Goal: Information Seeking & Learning: Check status

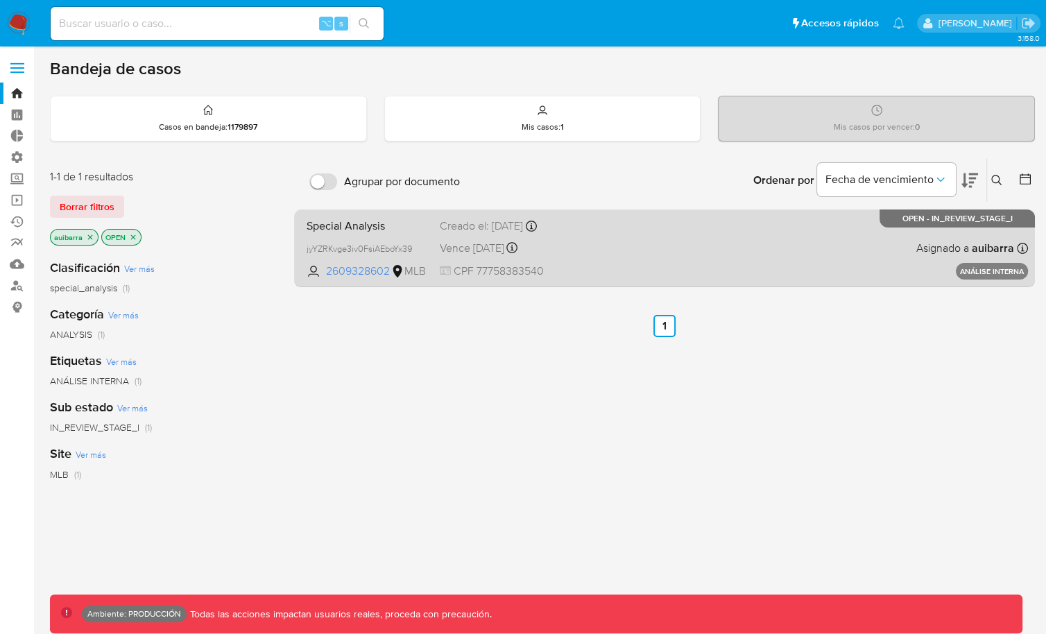
click at [590, 236] on div "Special Analysis jyYZRKvge3iv0FsiAEboYx39 2609328602 MLB Creado el: 05/08/2025 …" at bounding box center [664, 248] width 727 height 70
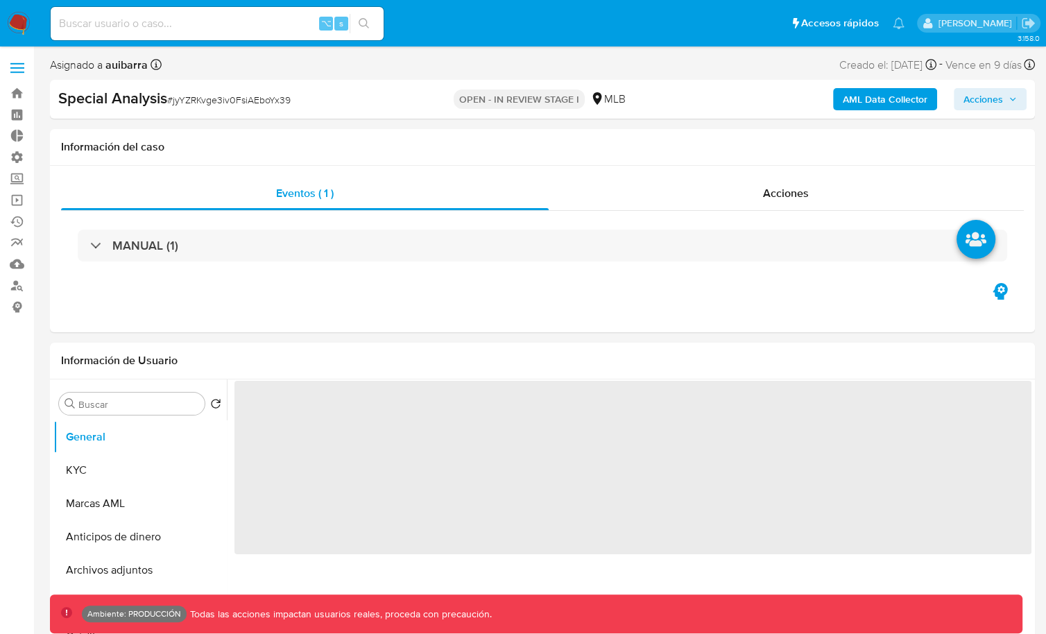
click at [980, 100] on span "Acciones" at bounding box center [983, 99] width 40 height 22
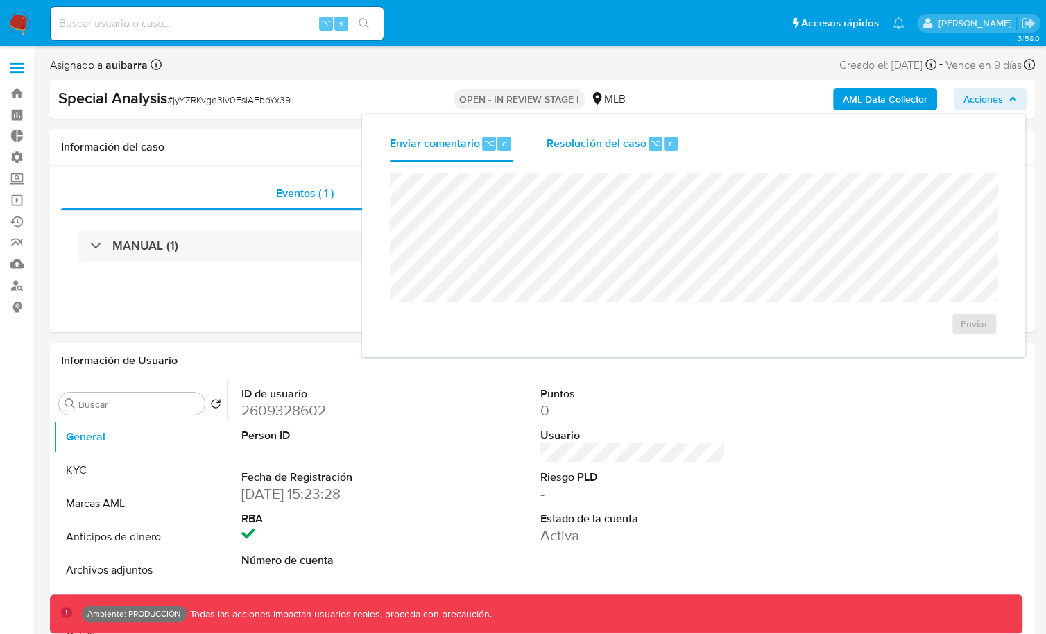
select select "10"
click at [601, 151] on div "Resolución del caso ⌥ r" at bounding box center [612, 144] width 132 height 36
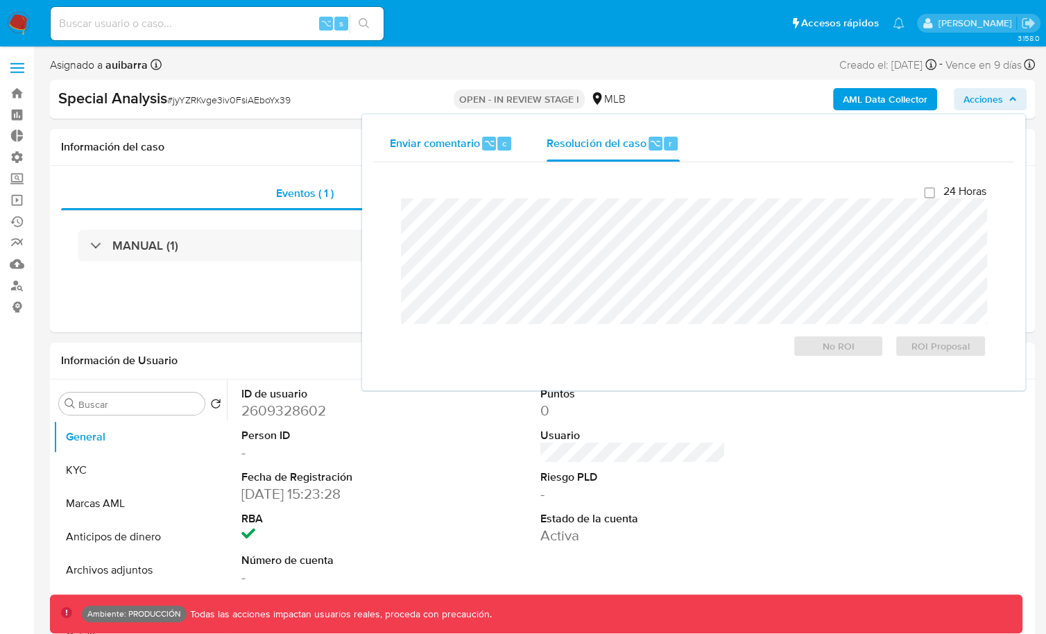
click at [489, 137] on div "⌥" at bounding box center [489, 144] width 14 height 14
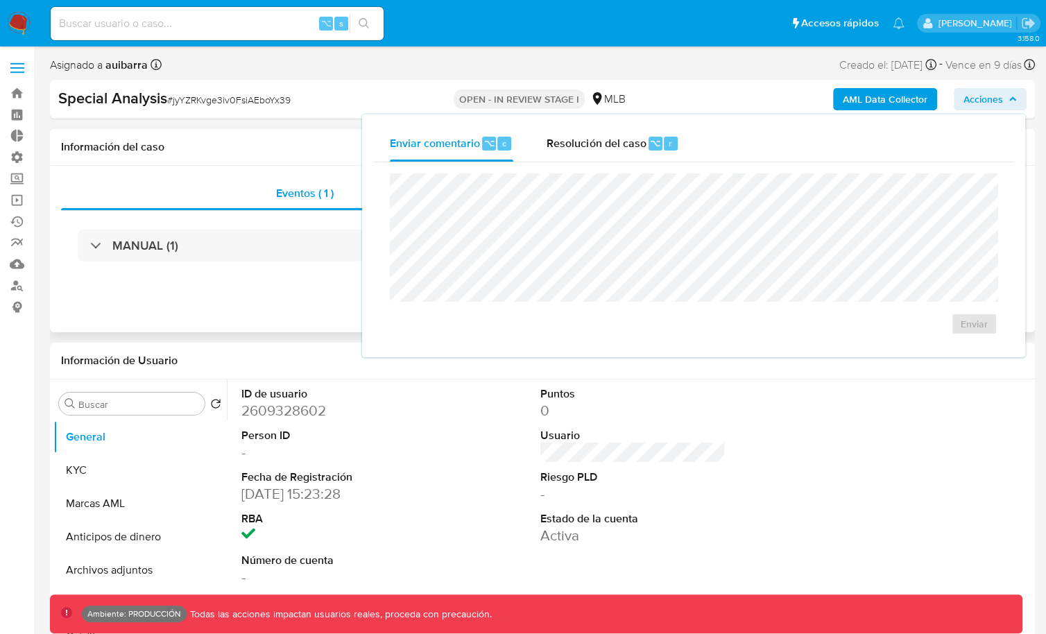
click at [321, 140] on h1 "Información del caso" at bounding box center [542, 147] width 963 height 14
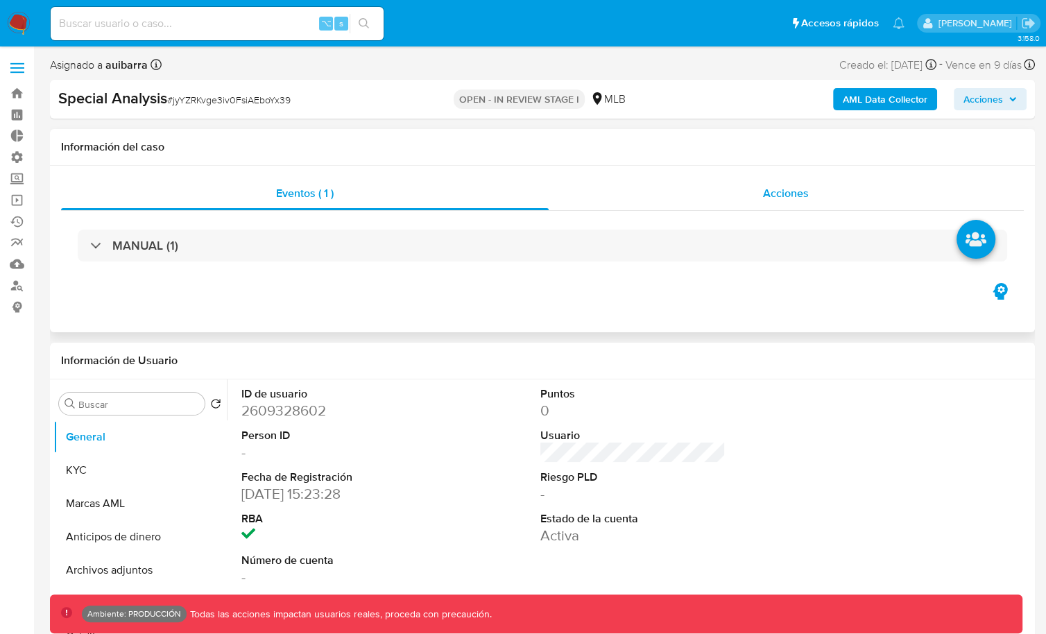
click at [805, 200] on div "Acciones" at bounding box center [787, 193] width 476 height 33
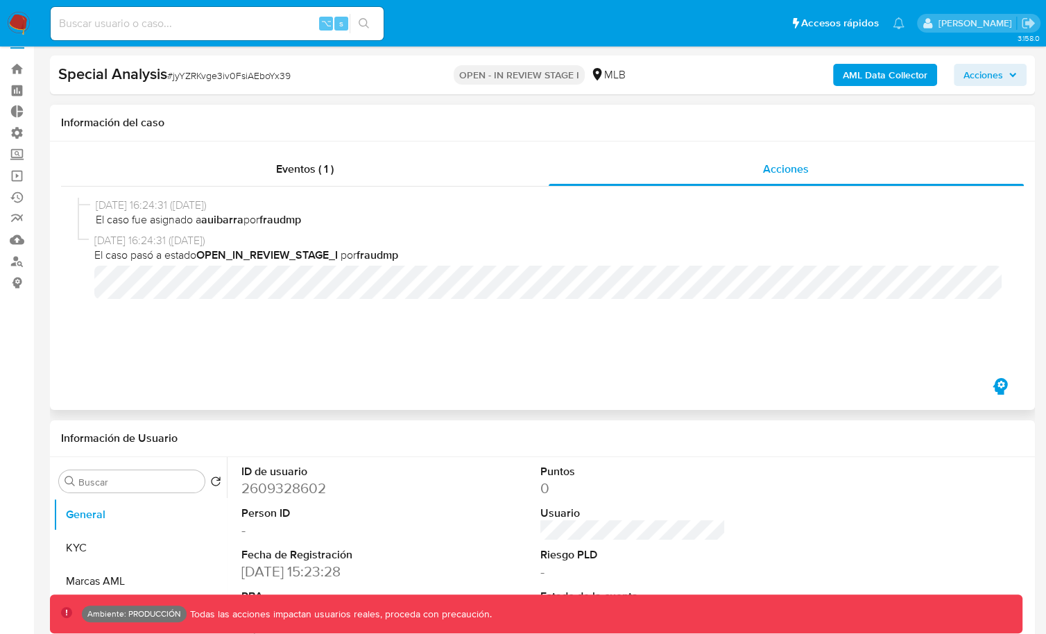
scroll to position [26, 0]
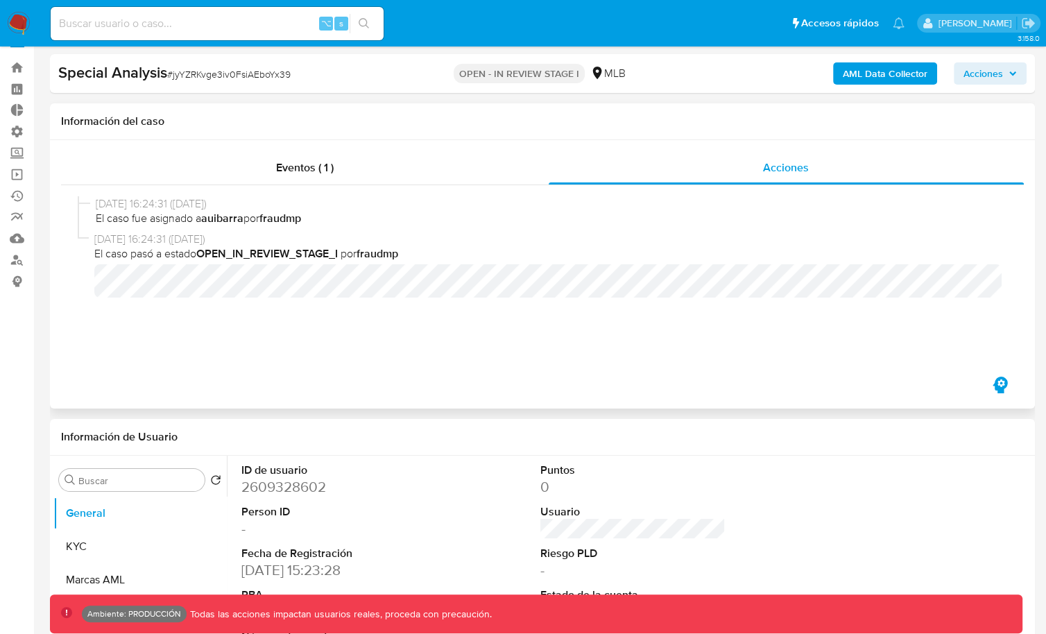
click at [1001, 385] on icon "button" at bounding box center [1000, 385] width 22 height 22
click at [925, 384] on div "Eventos ( 1 ) Acciones 05/08/2025 16:24:31 (hace un mes) El caso fue asignado a…" at bounding box center [542, 274] width 985 height 268
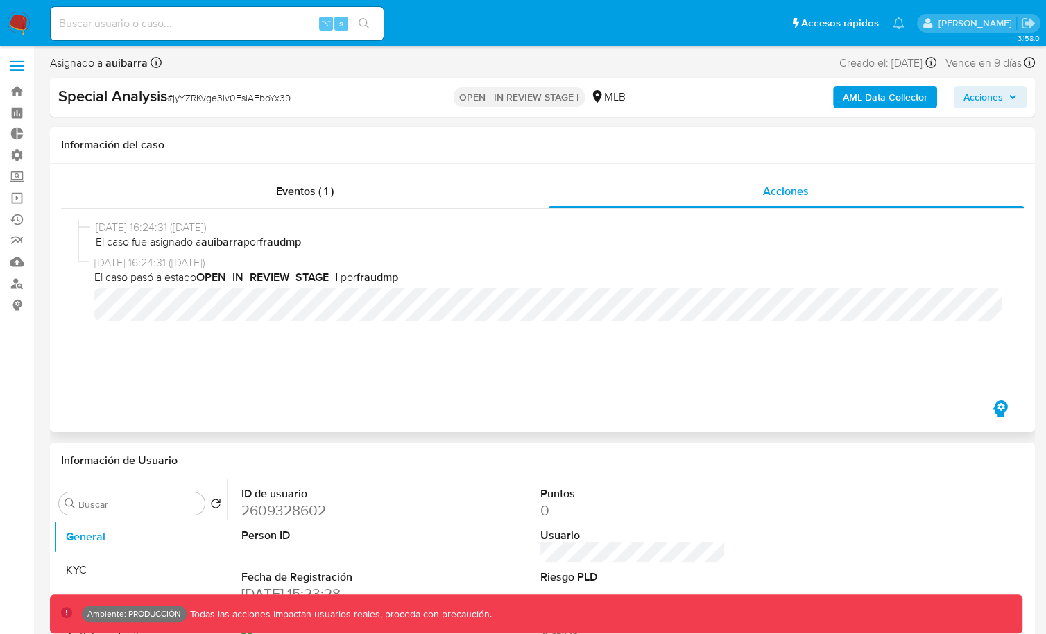
scroll to position [0, 0]
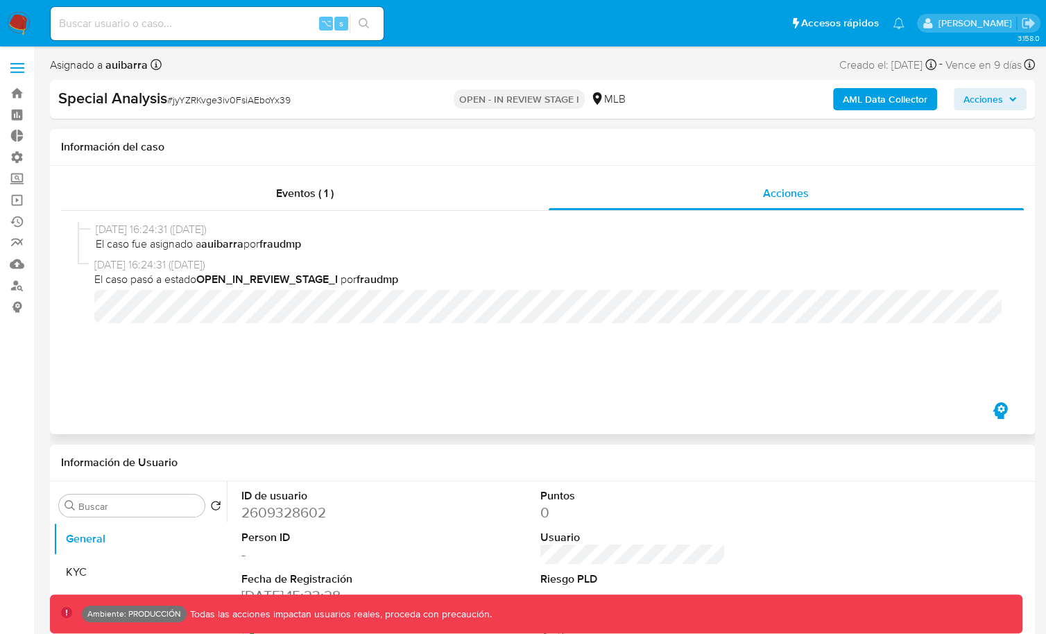
click at [997, 398] on div "05/08/2025 16:24:31 (hace un mes) El caso fue asignado a auibarra por fraudmp 0…" at bounding box center [542, 305] width 963 height 189
click at [997, 405] on icon "button" at bounding box center [999, 410] width 15 height 17
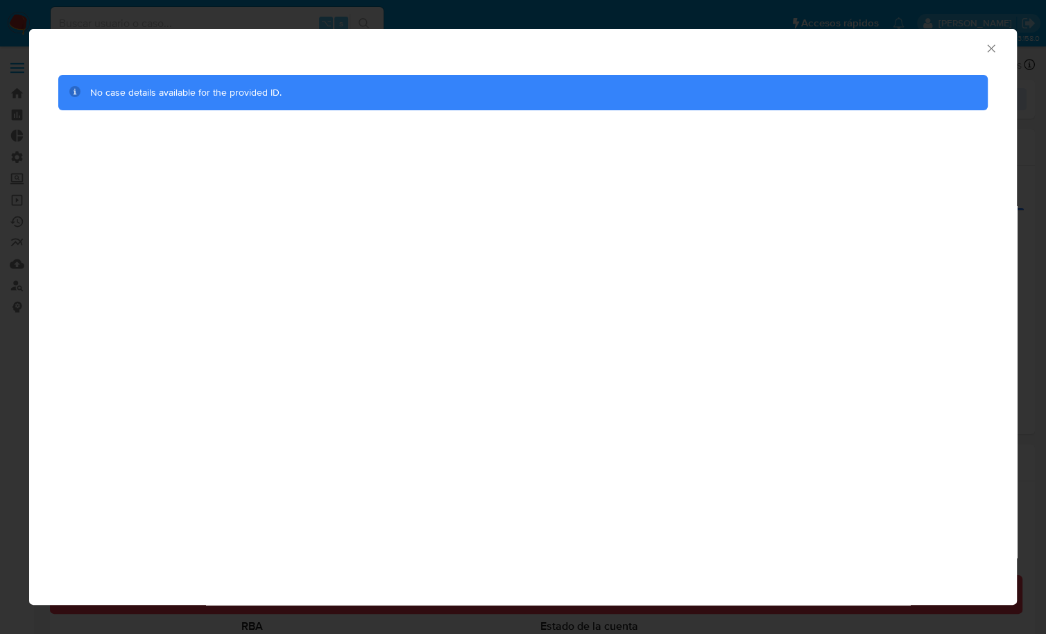
click at [988, 44] on icon "Cerrar ventana" at bounding box center [991, 49] width 14 height 14
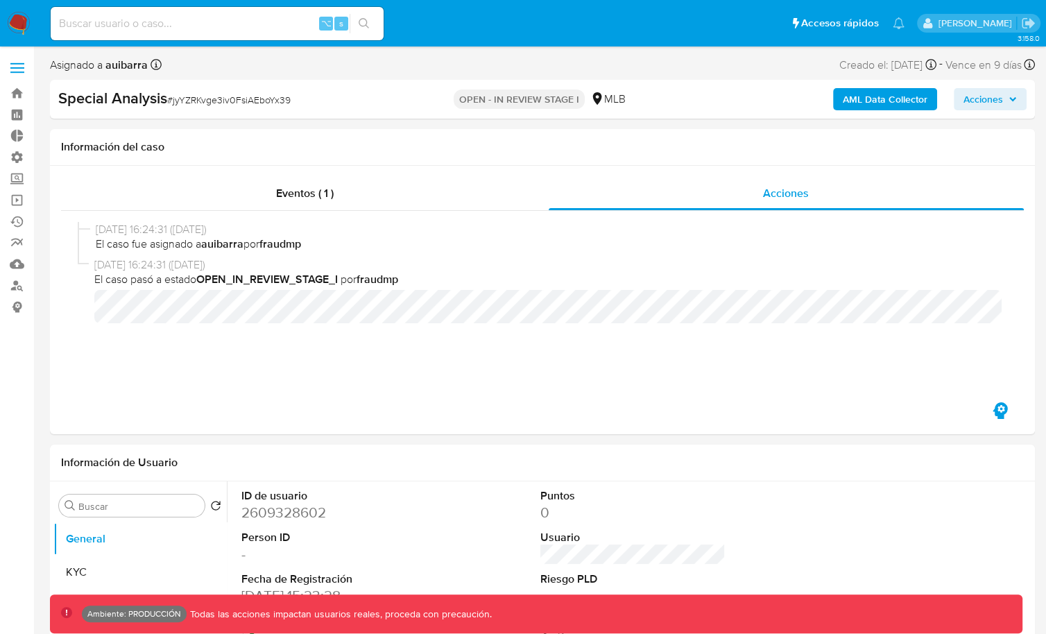
click at [14, 20] on img at bounding box center [19, 24] width 24 height 24
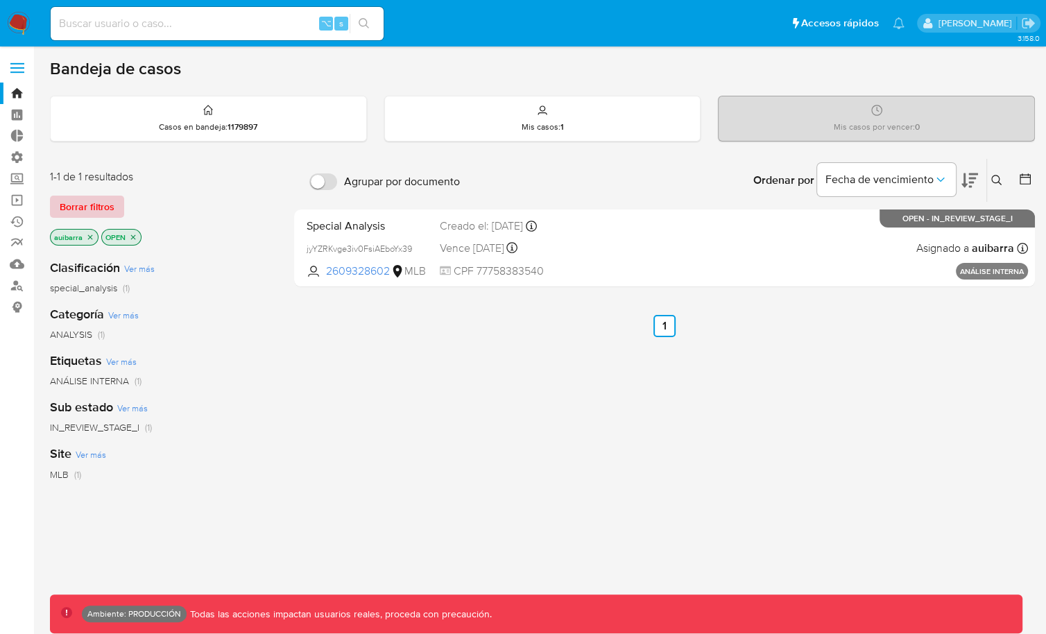
click at [89, 203] on span "Borrar filtros" at bounding box center [87, 206] width 55 height 19
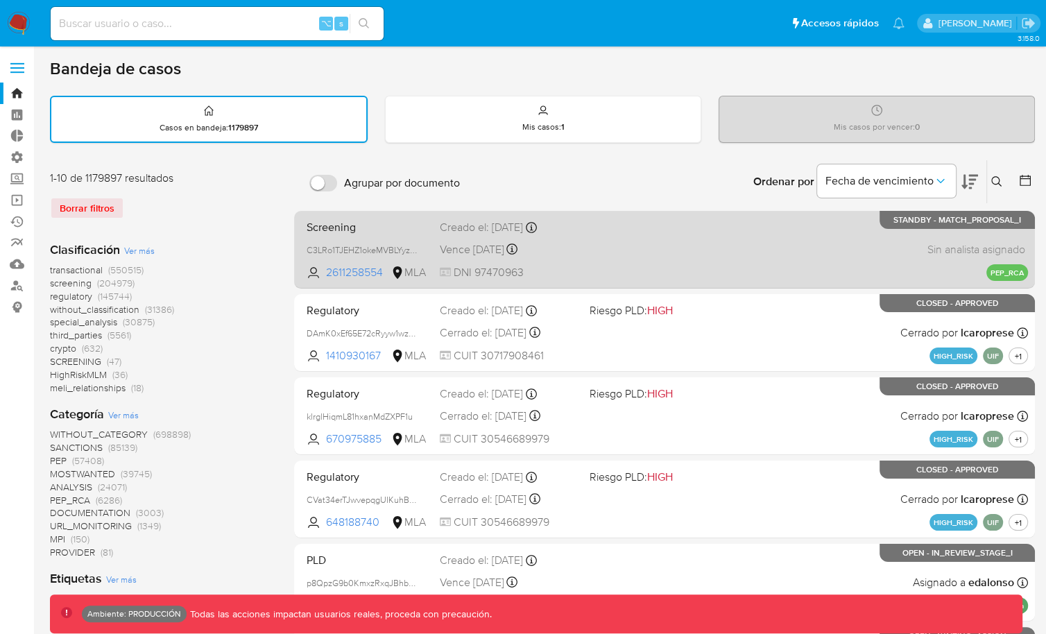
click at [628, 248] on div "Screening C3LRo1TJEHZ1okeMVBLYyzJL 2611258554 MLA Creado el: 13/08/2025 Creado …" at bounding box center [664, 249] width 727 height 70
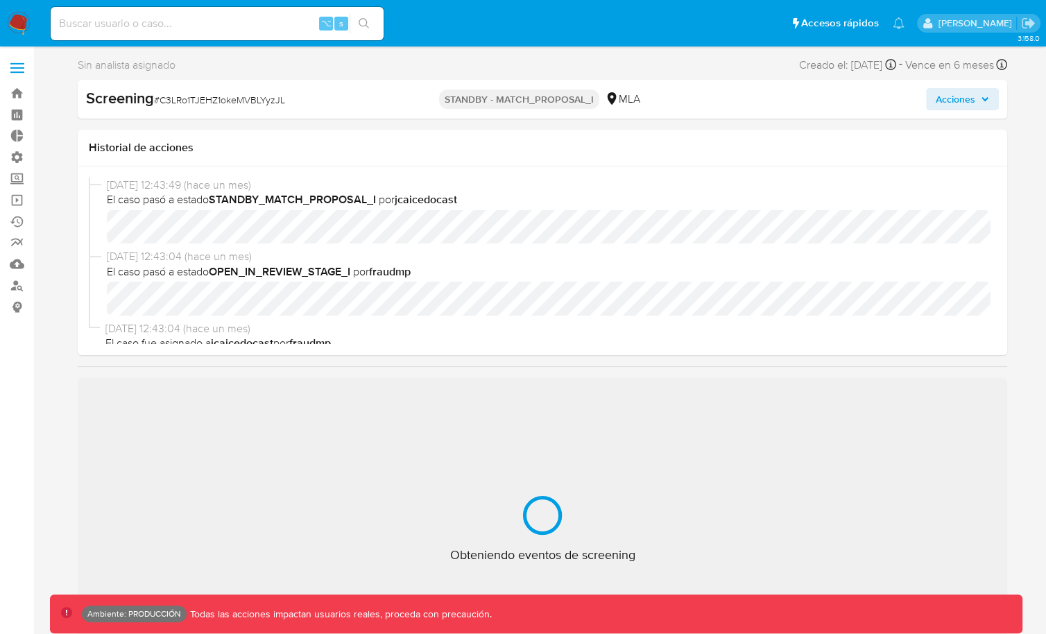
select select "10"
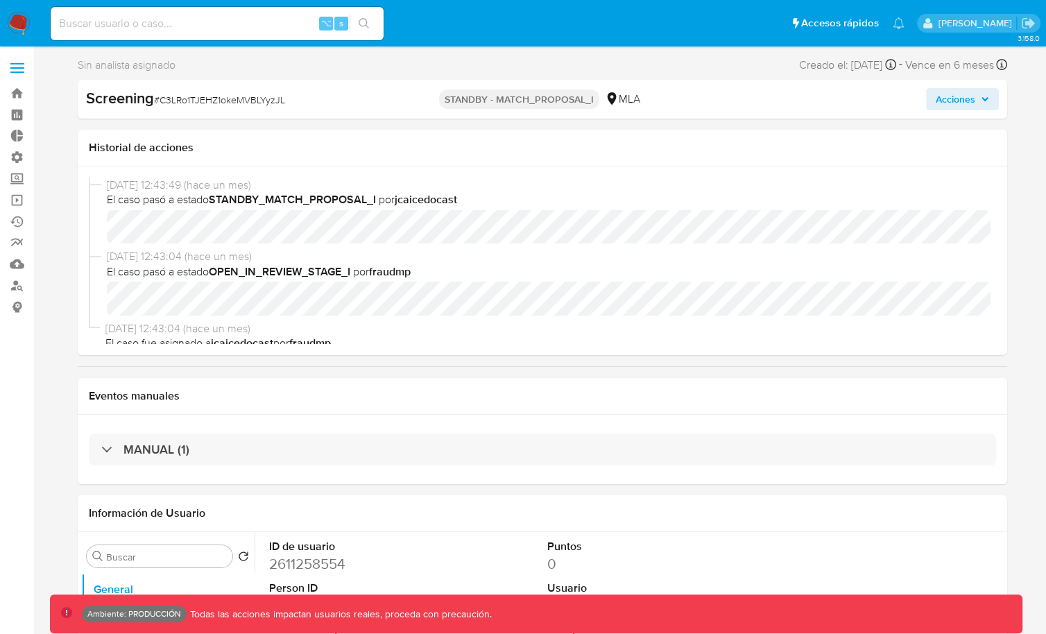
click at [982, 95] on icon "button" at bounding box center [985, 99] width 8 height 8
click at [984, 103] on icon "button" at bounding box center [985, 99] width 8 height 8
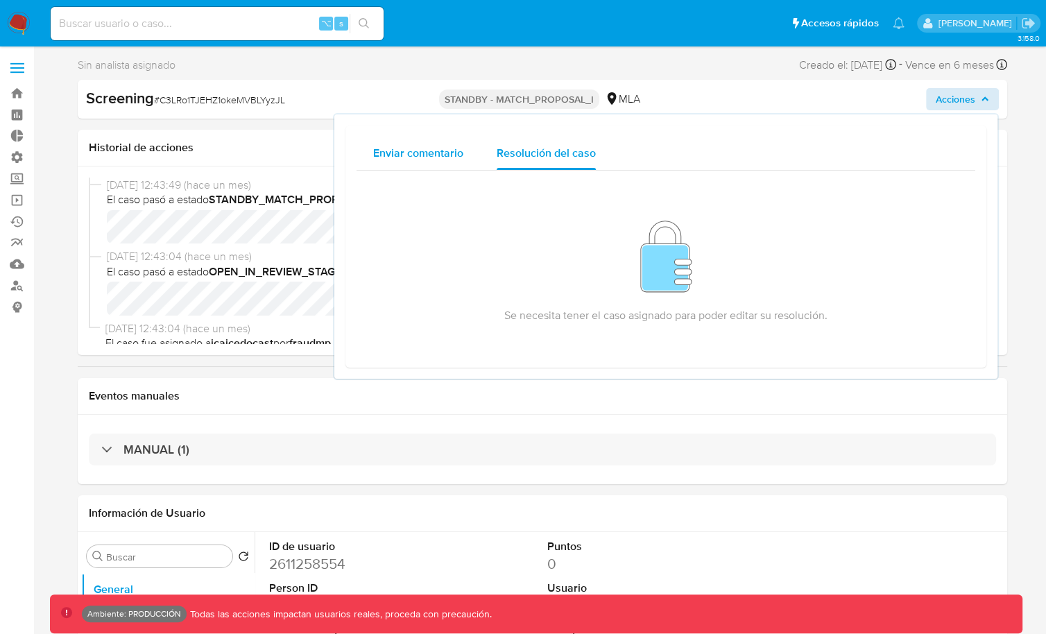
click at [413, 161] on div "Enviar comentario" at bounding box center [418, 153] width 90 height 33
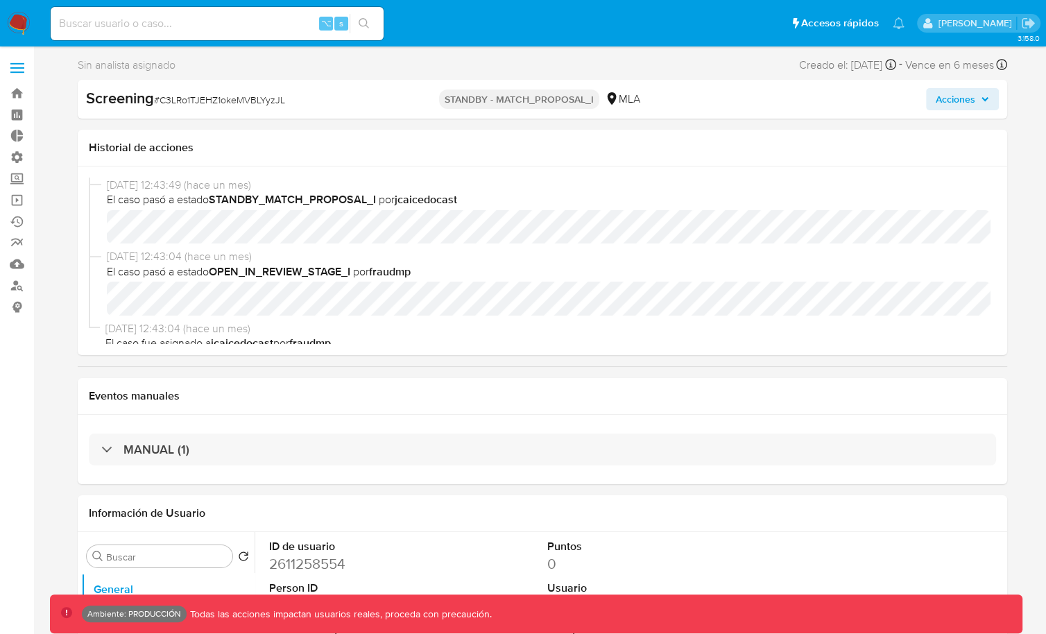
select select "10"
click at [19, 17] on img at bounding box center [19, 24] width 24 height 24
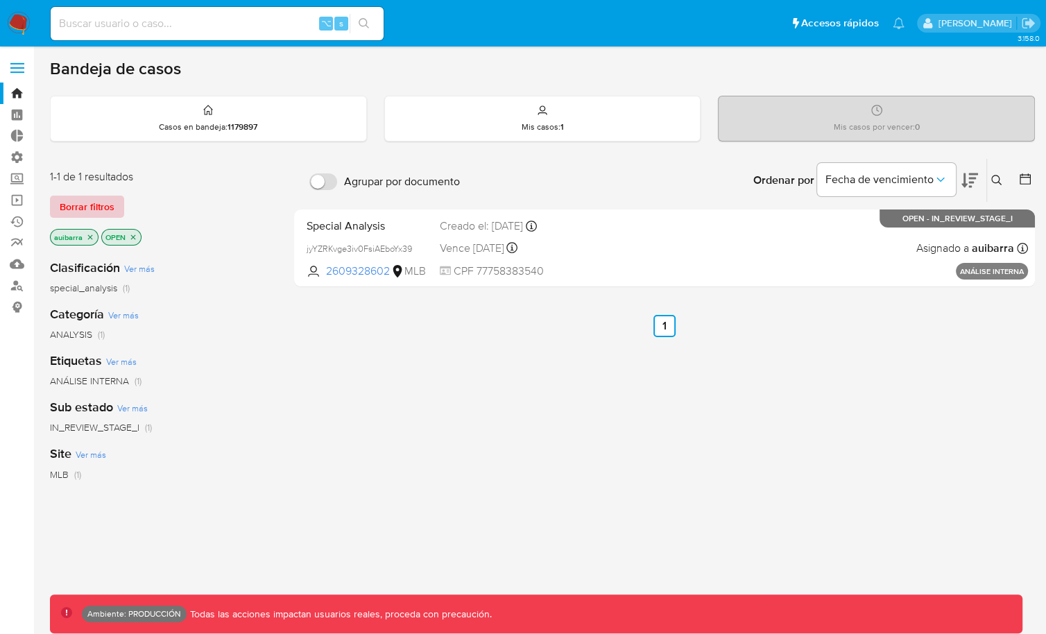
click at [99, 203] on span "Borrar filtros" at bounding box center [87, 206] width 55 height 19
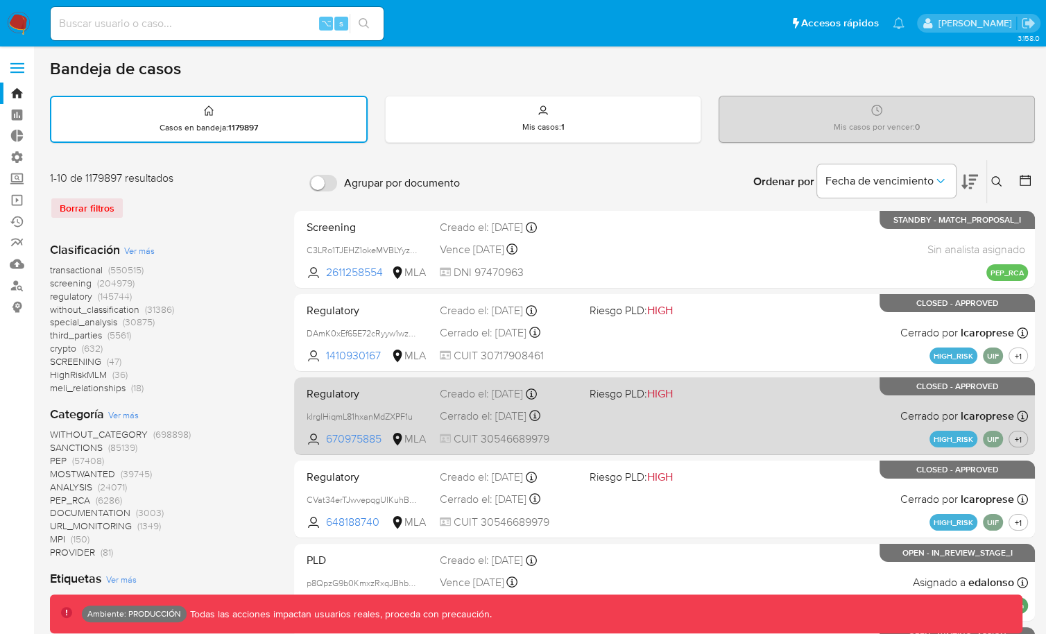
click at [592, 416] on div "Regulatory klrglHiqmL81hxanMdZXPF1u 670975885 MLA Riesgo PLD: HIGH Creado el: […" at bounding box center [664, 416] width 727 height 70
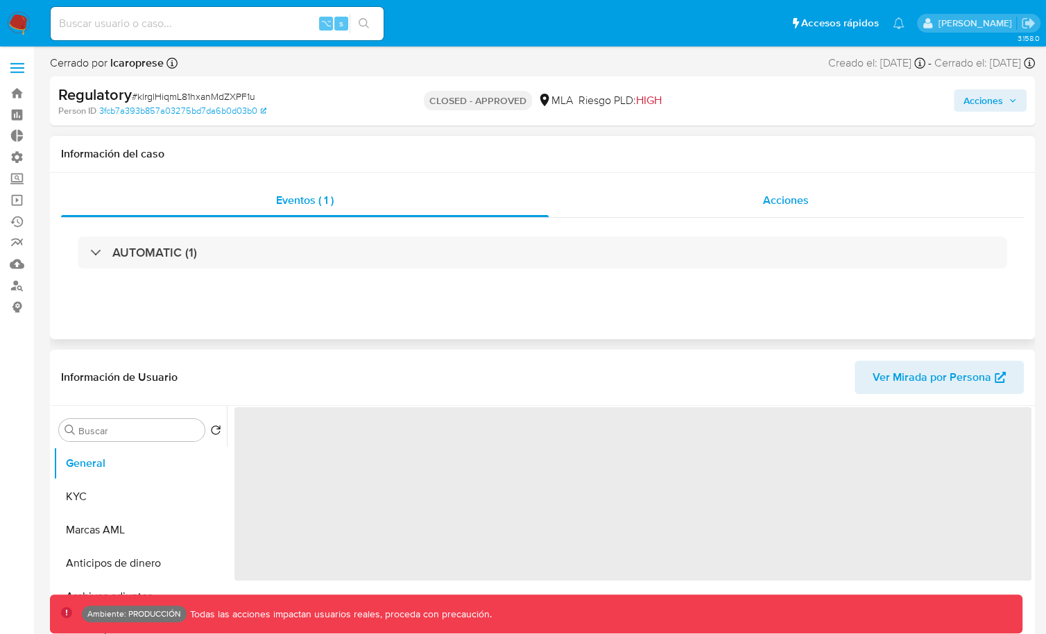
click at [676, 196] on div "Acciones" at bounding box center [787, 200] width 476 height 33
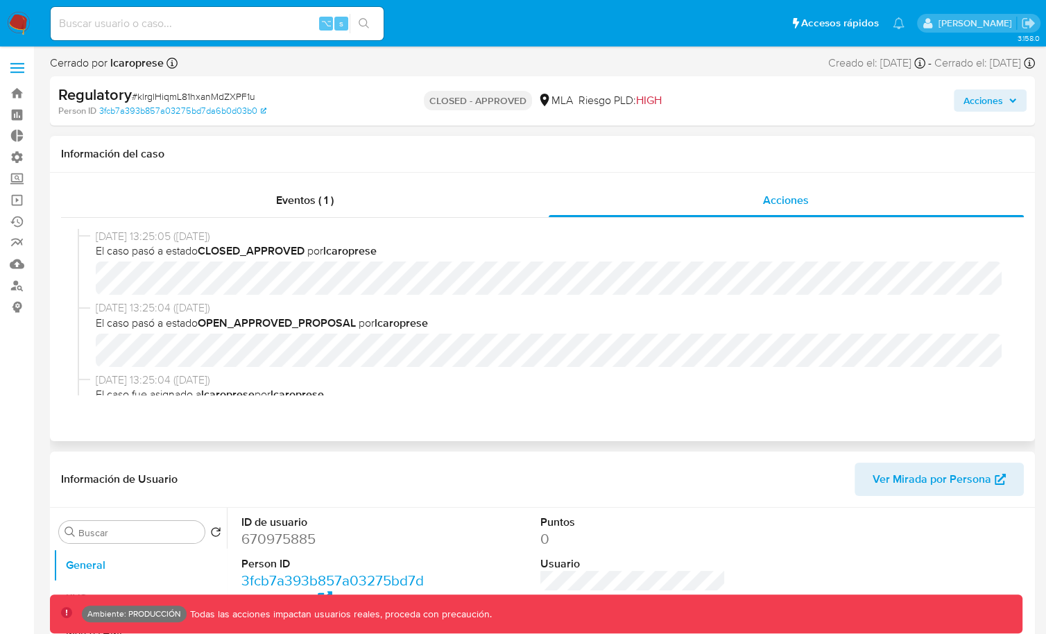
select select "10"
click at [1012, 101] on icon "button" at bounding box center [1012, 100] width 8 height 8
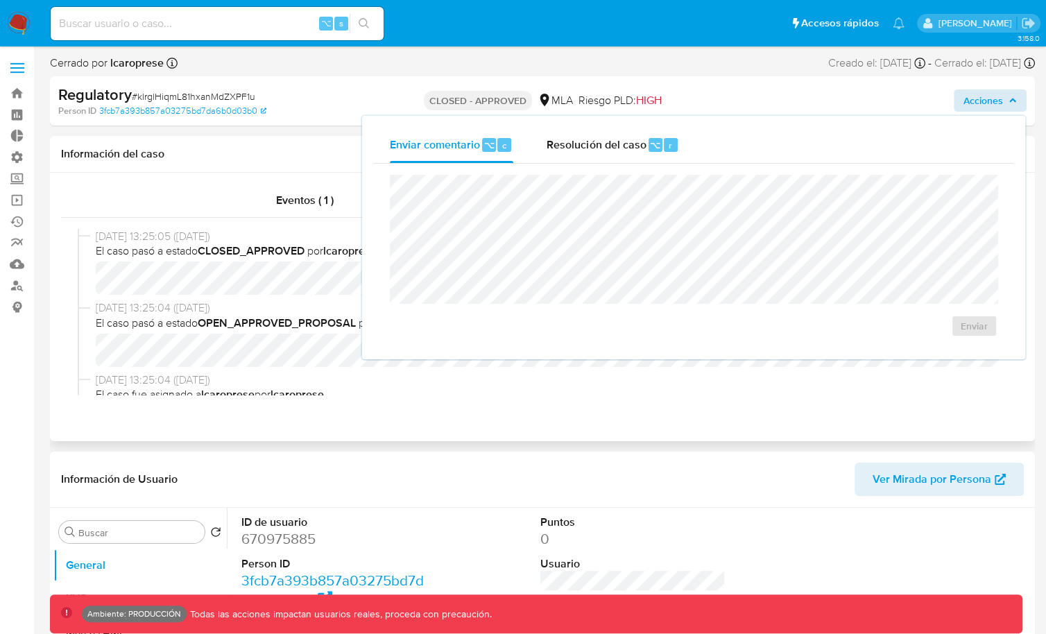
click at [298, 164] on div "Información del caso" at bounding box center [542, 154] width 985 height 37
click at [332, 121] on div "Regulatory # klrglHiqmL81hxanMdZXPF1u Person ID 3fcb7a393b857a03275bd7da6b0d03b…" at bounding box center [542, 100] width 985 height 49
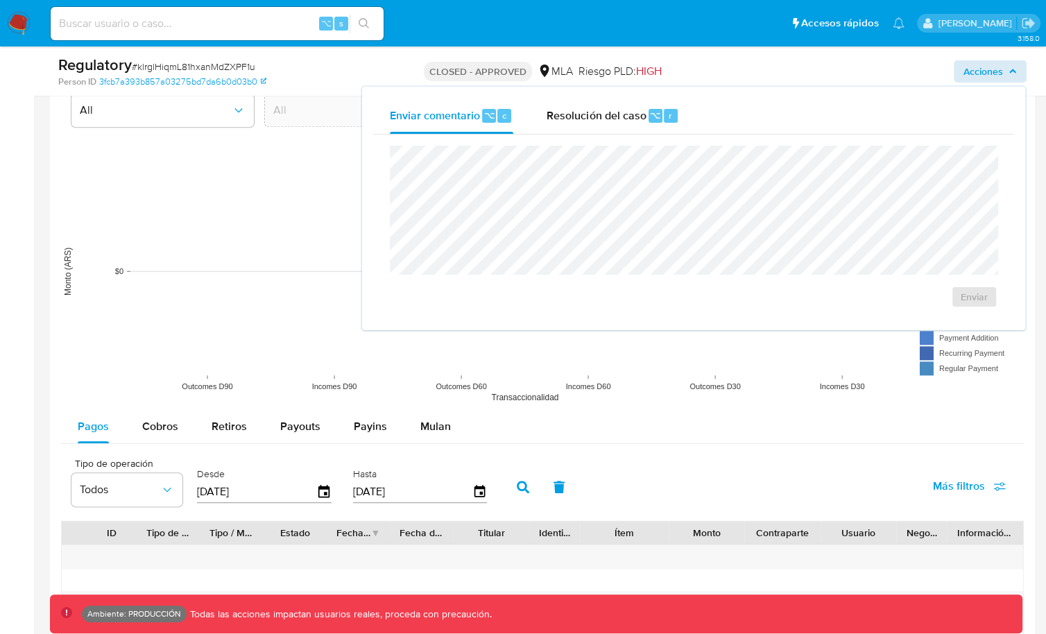
scroll to position [1618, 0]
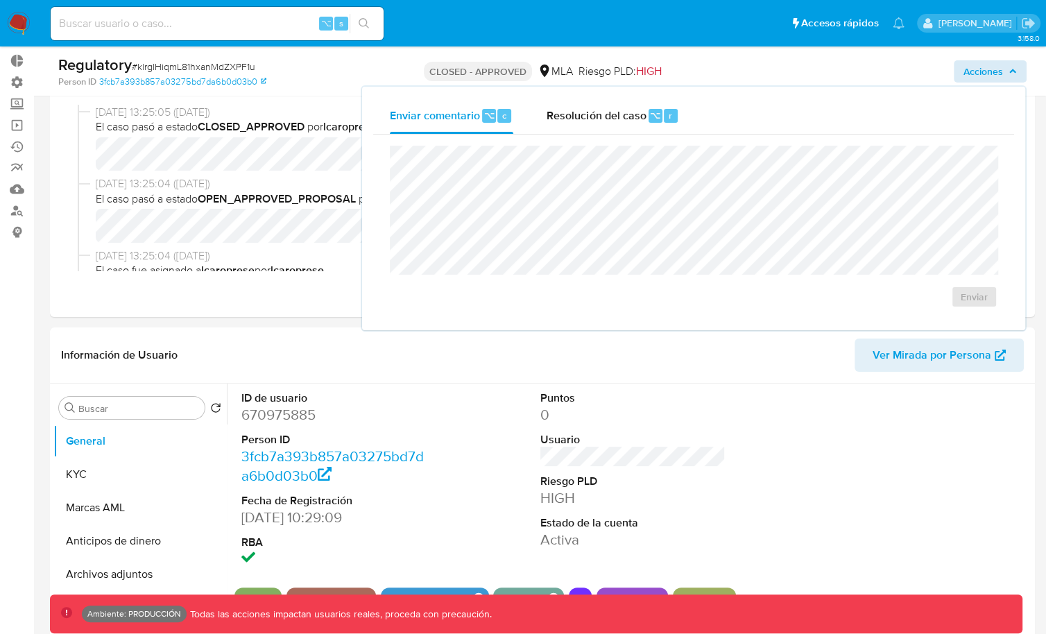
scroll to position [0, 0]
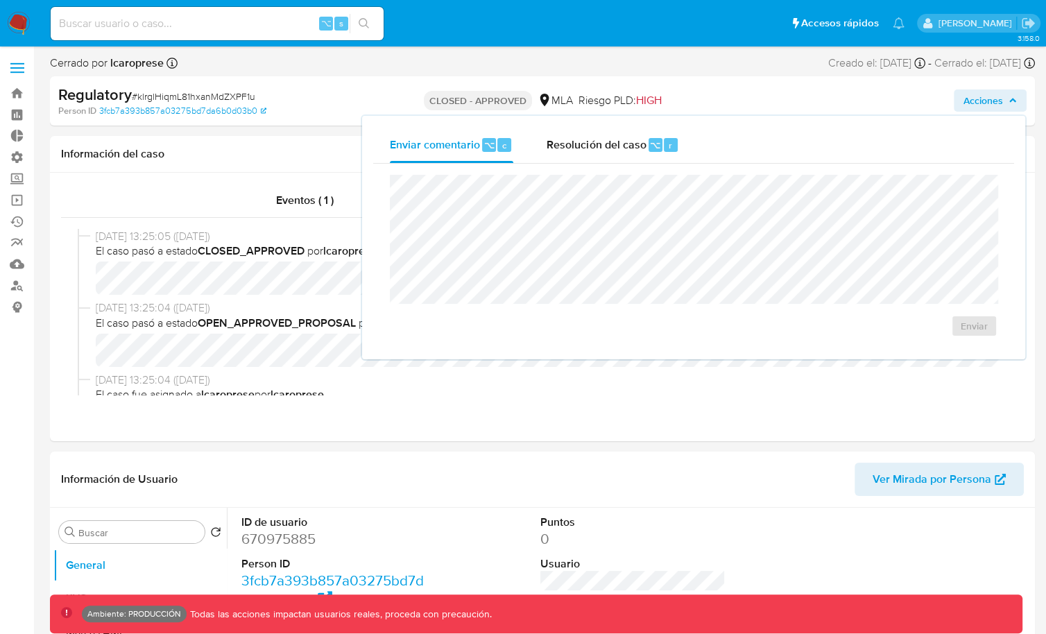
click at [1007, 99] on span "Acciones" at bounding box center [989, 100] width 53 height 19
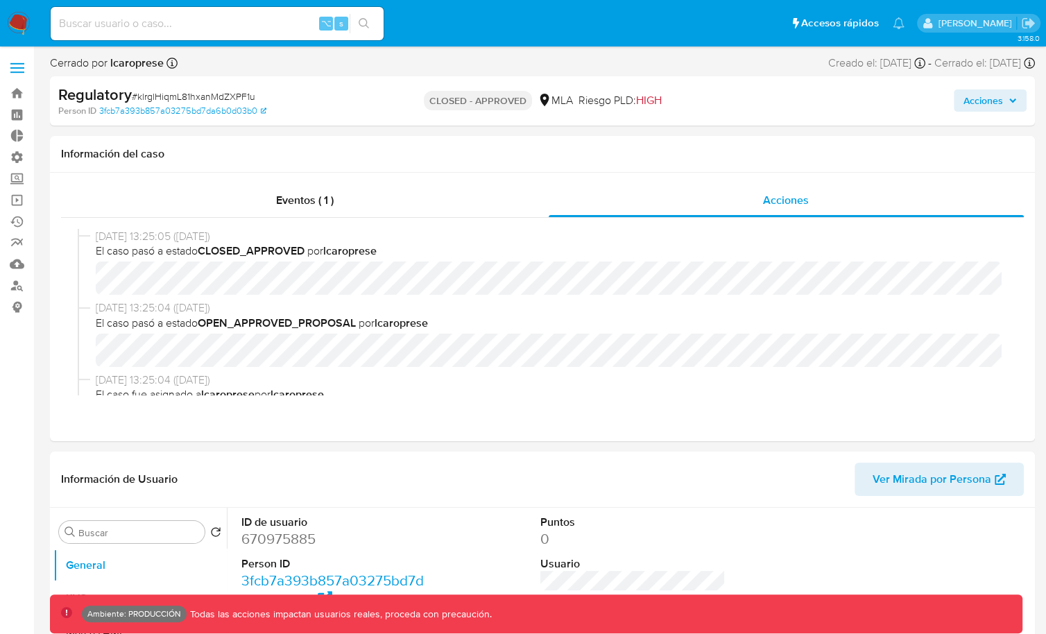
click at [22, 20] on img at bounding box center [19, 24] width 24 height 24
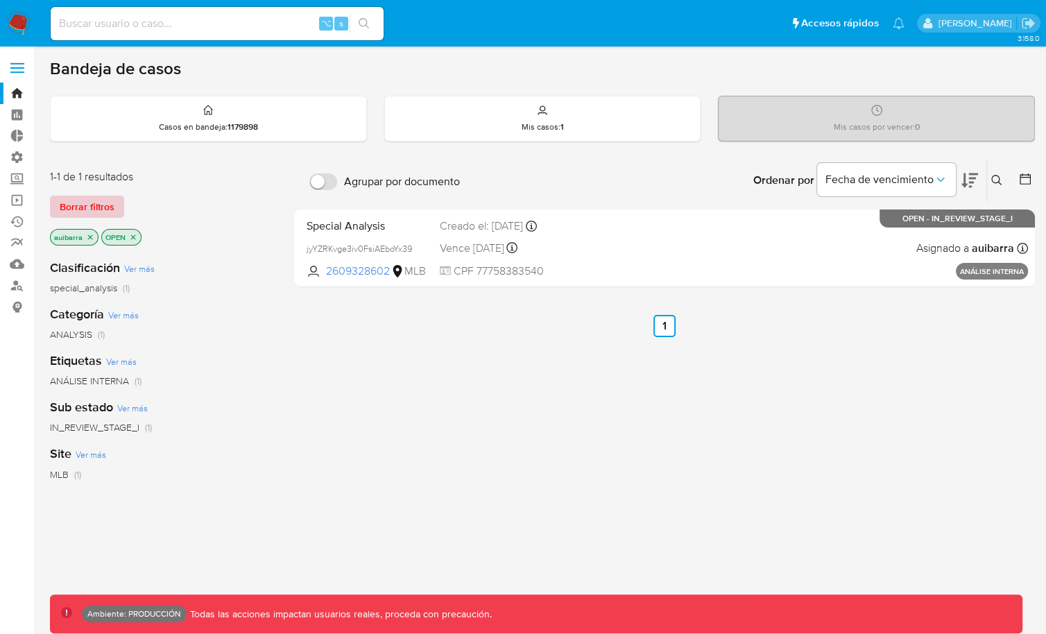
click at [84, 200] on span "Borrar filtros" at bounding box center [87, 206] width 55 height 19
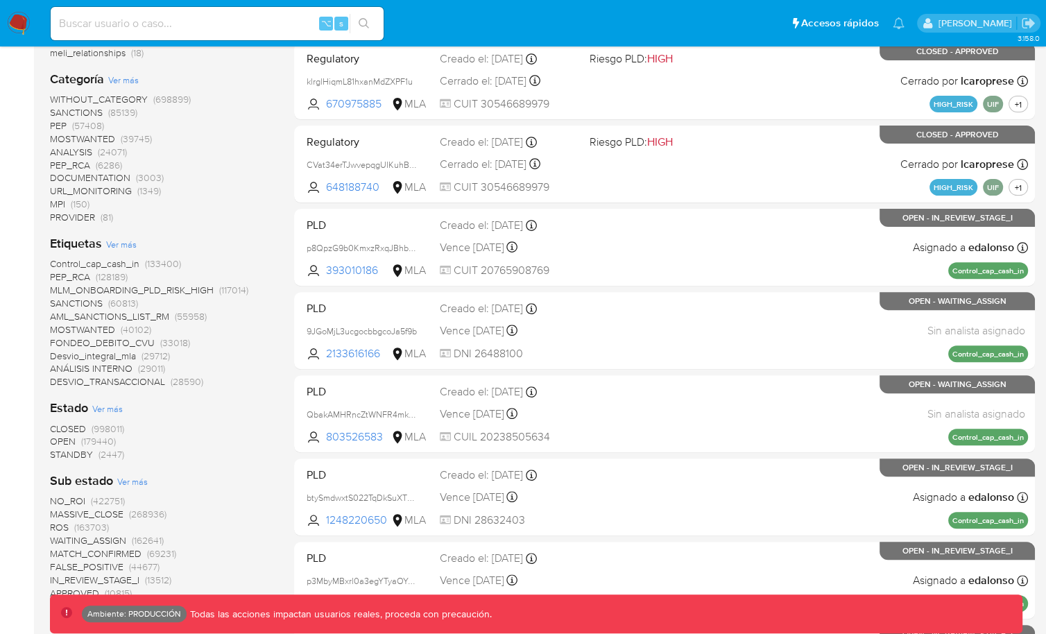
scroll to position [337, 0]
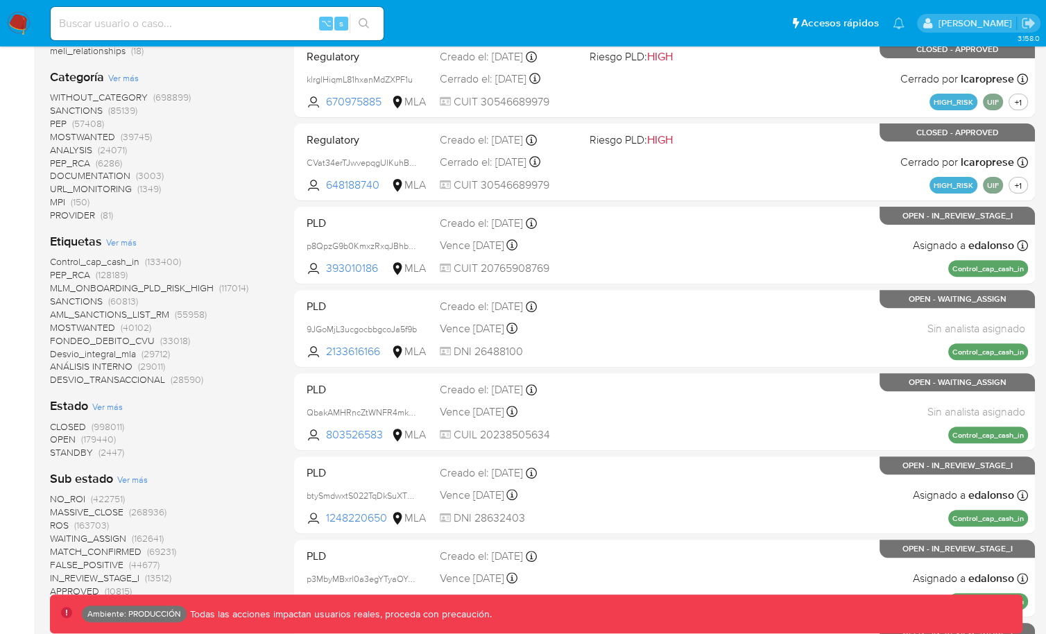
click at [67, 436] on span "OPEN" at bounding box center [63, 439] width 26 height 14
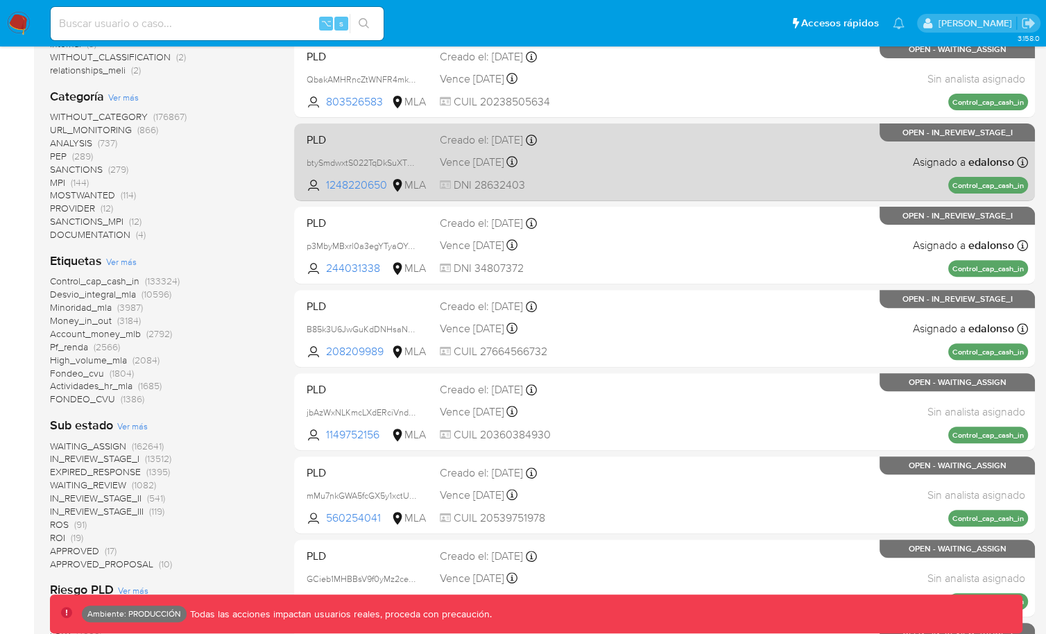
click at [670, 151] on div "PLD btySmdwxtS022TqDkSuXTOg4 1248220650 MLA Creado el: 26/06/2025 Creado el: 26…" at bounding box center [664, 162] width 727 height 70
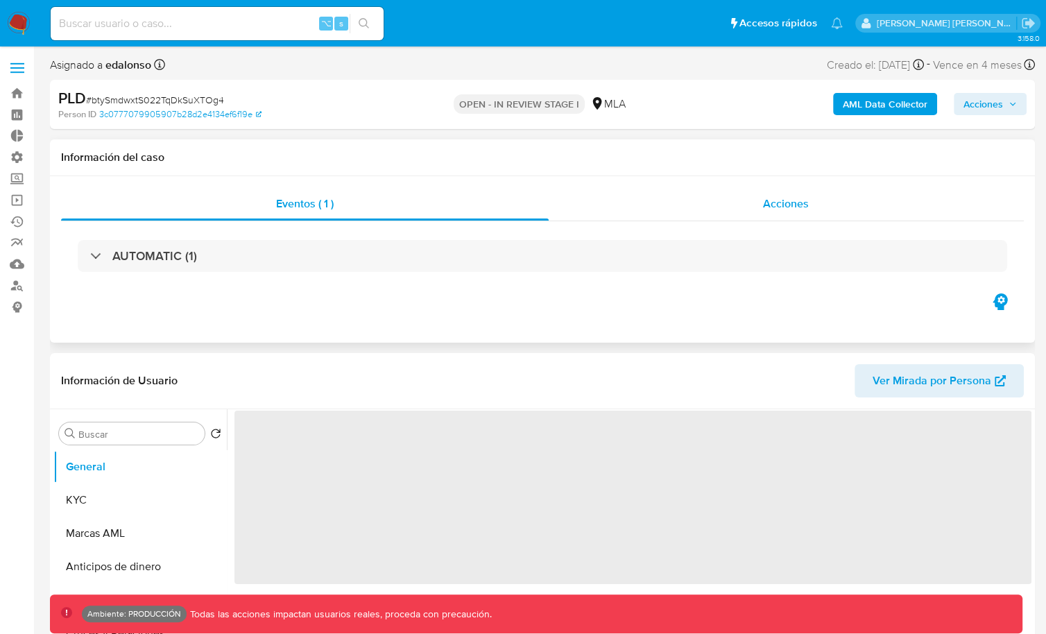
click at [789, 210] on span "Acciones" at bounding box center [786, 204] width 46 height 16
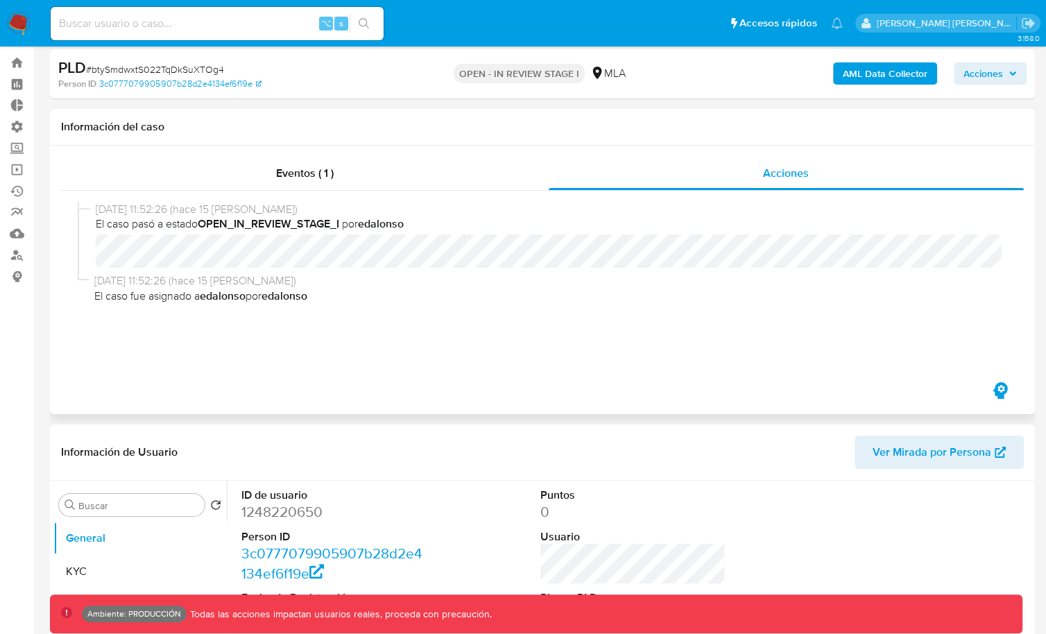
select select "10"
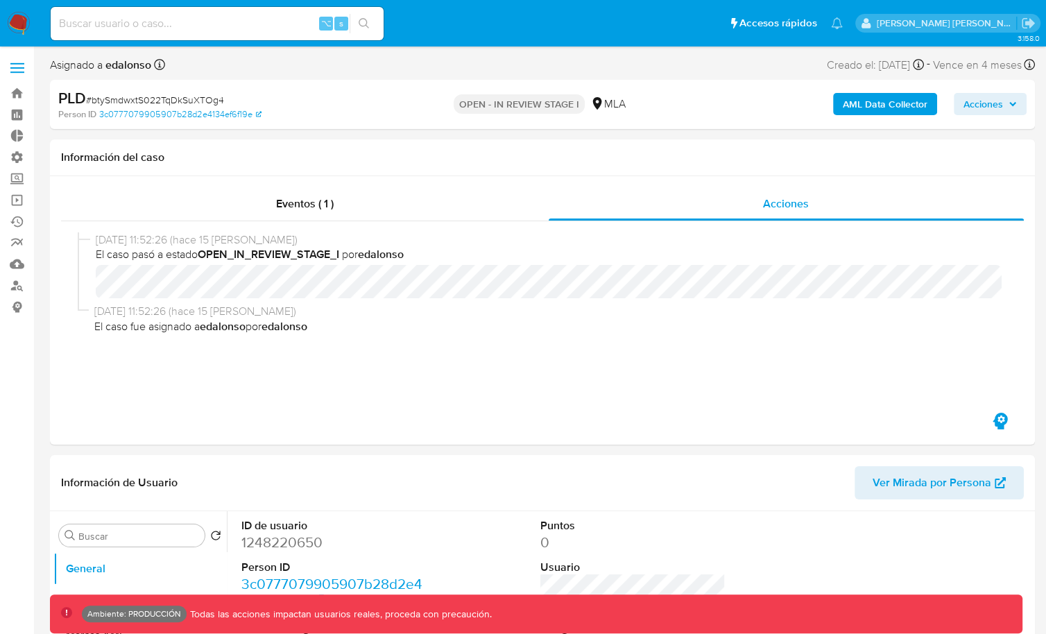
click at [1007, 102] on span "Acciones" at bounding box center [989, 103] width 53 height 19
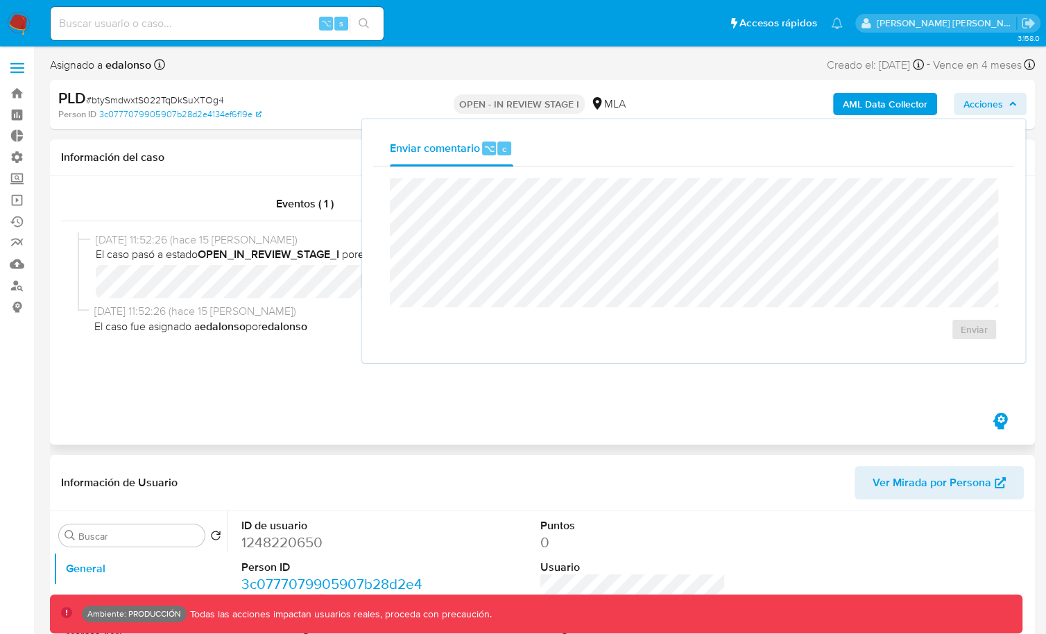
click at [958, 399] on div "[DATE] 11:52:26 (hace 15 [PERSON_NAME]) El caso pasó a estado OPEN_IN_REVIEW_ST…" at bounding box center [542, 315] width 963 height 189
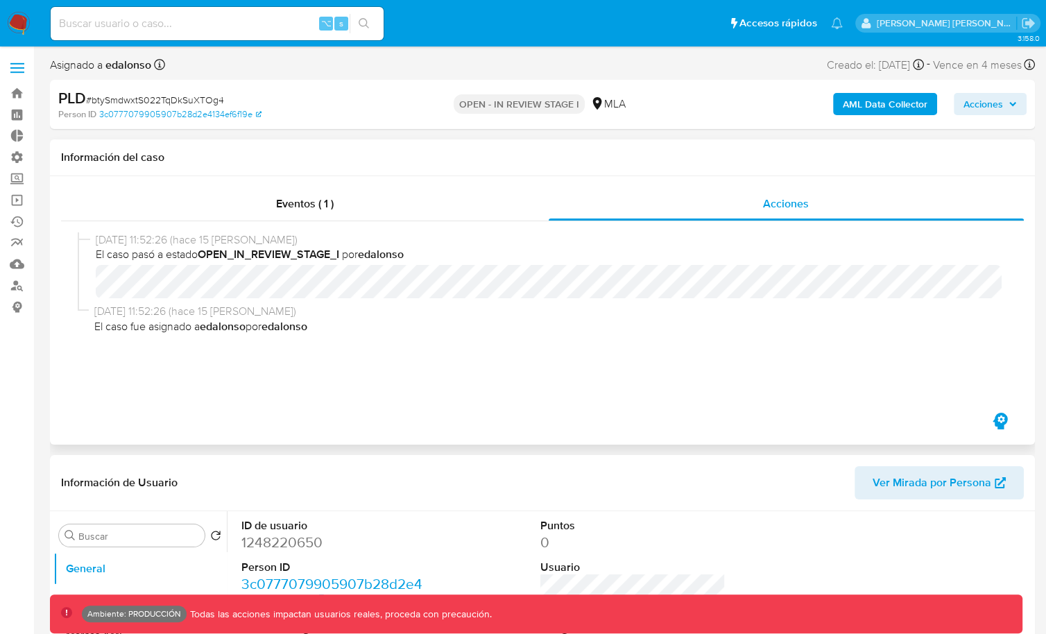
click at [997, 416] on icon "button" at bounding box center [999, 421] width 15 height 17
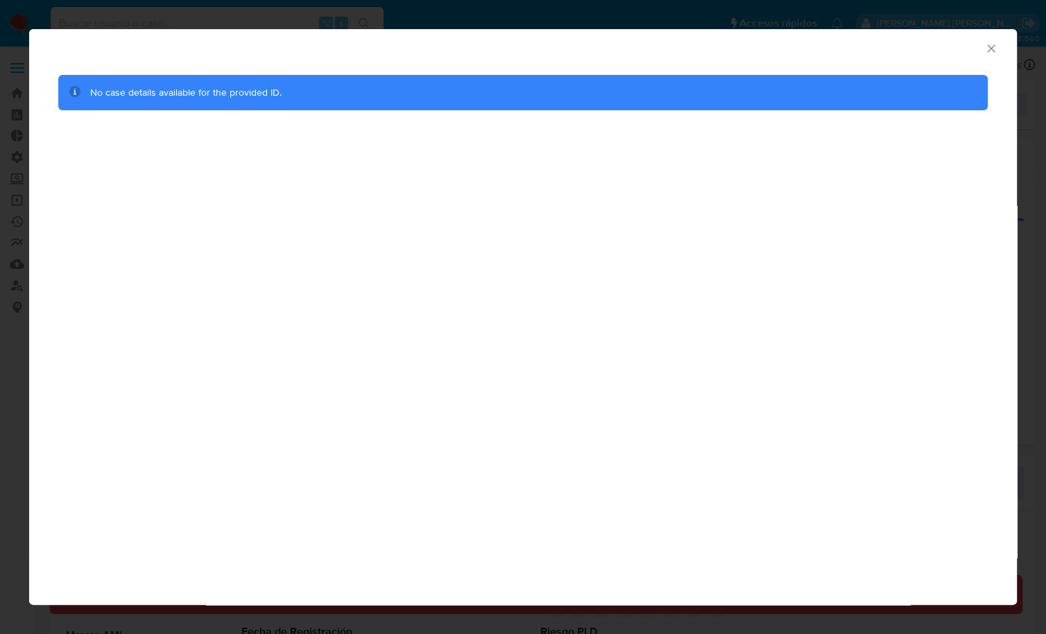
click at [992, 49] on icon "Cerrar ventana" at bounding box center [991, 48] width 8 height 8
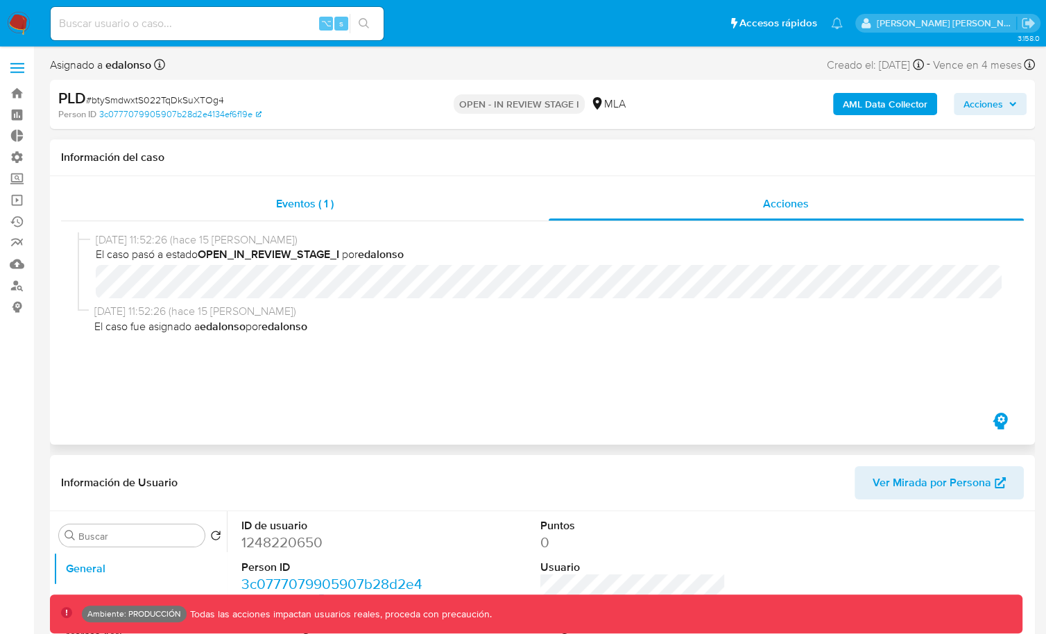
click at [361, 209] on div "Eventos ( 1 )" at bounding box center [305, 203] width 488 height 33
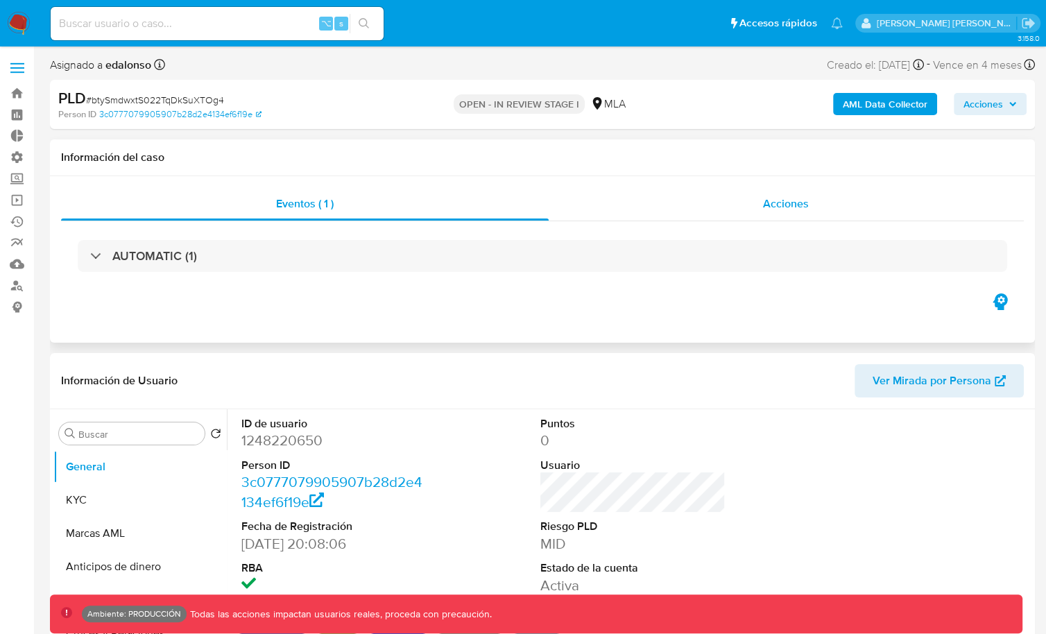
click at [738, 207] on div "Acciones" at bounding box center [787, 203] width 476 height 33
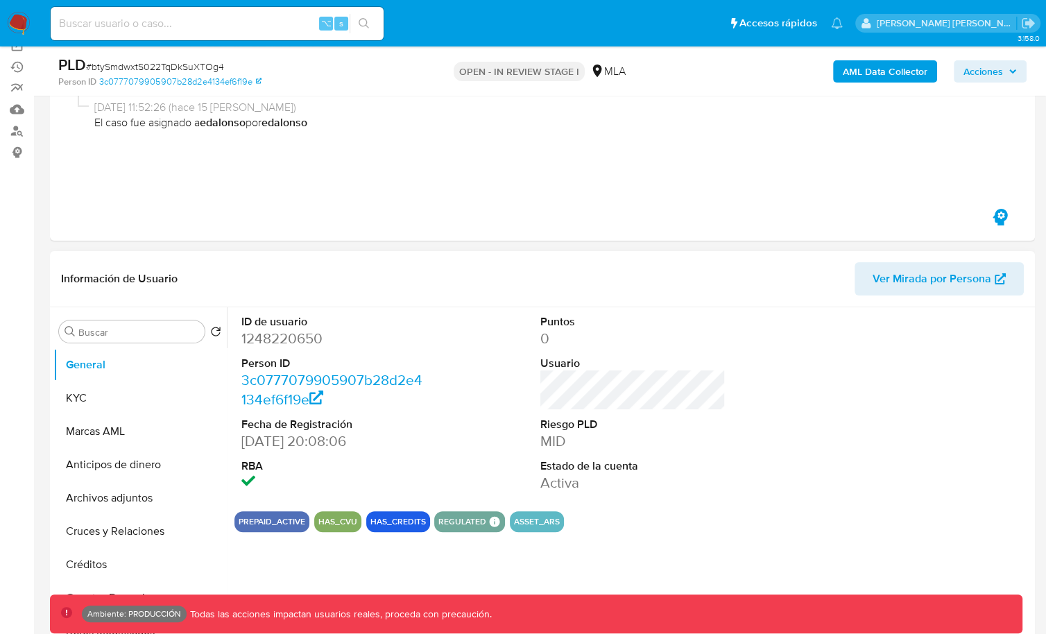
scroll to position [157, 0]
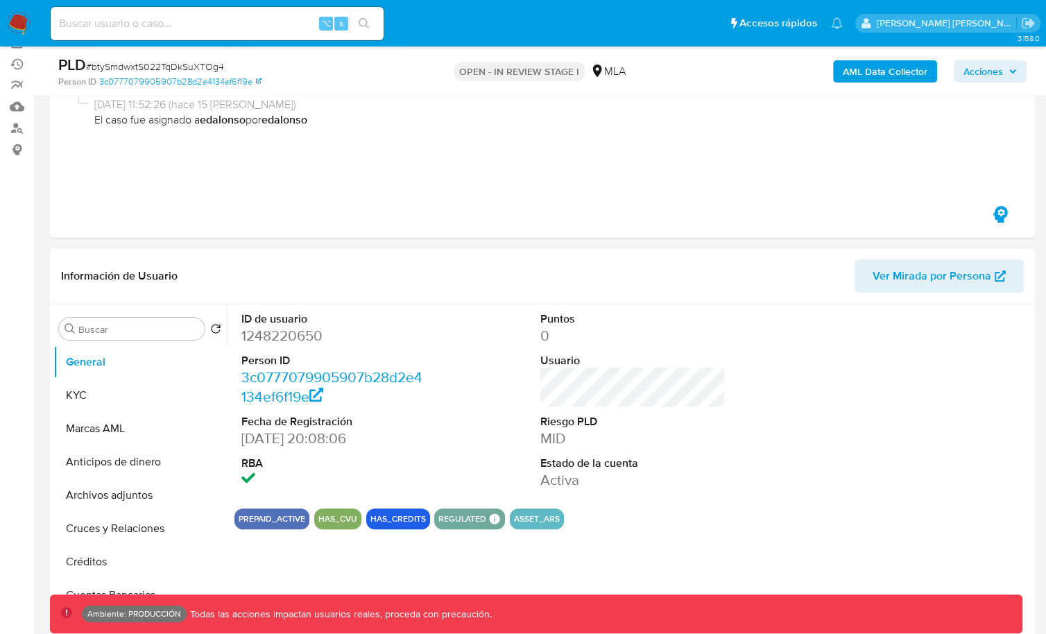
click at [300, 338] on dd "1248220650" at bounding box center [333, 335] width 185 height 19
copy dd "1248220650"
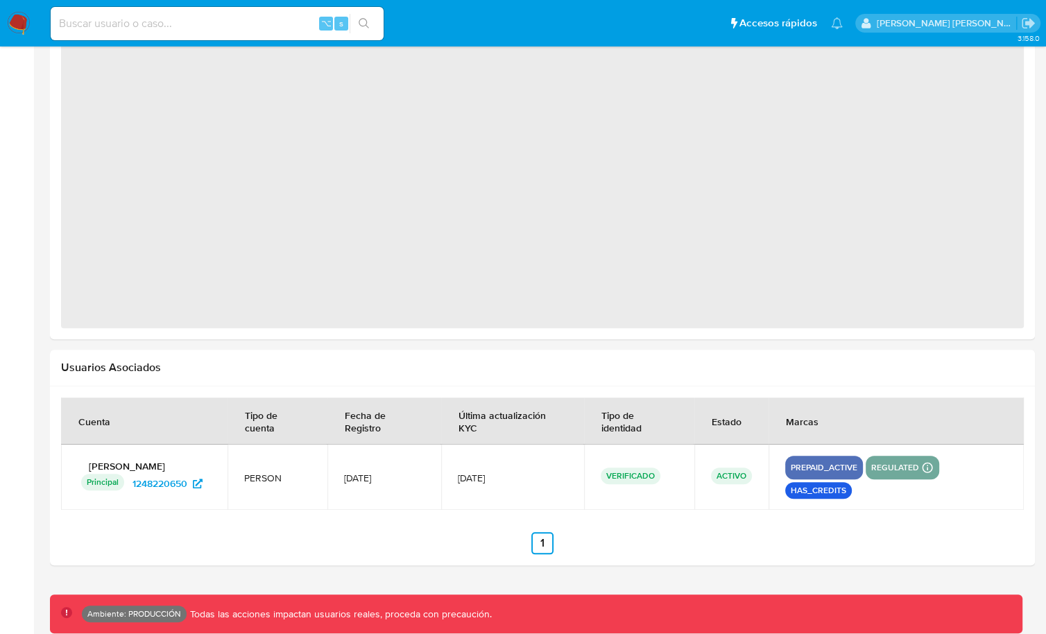
select select "10"
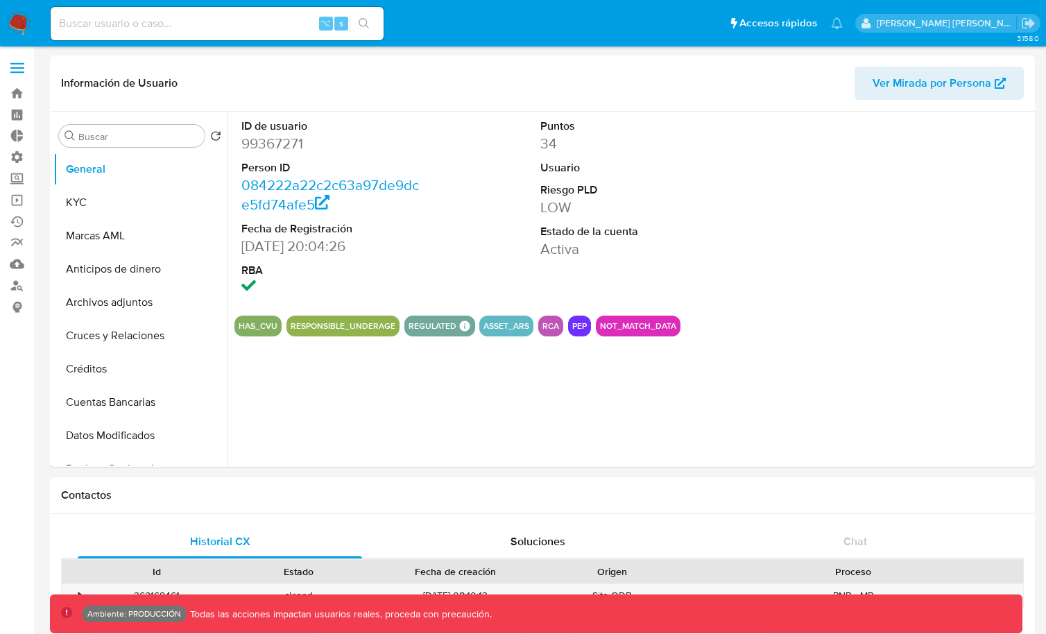
select select "10"
